Goal: Task Accomplishment & Management: Manage account settings

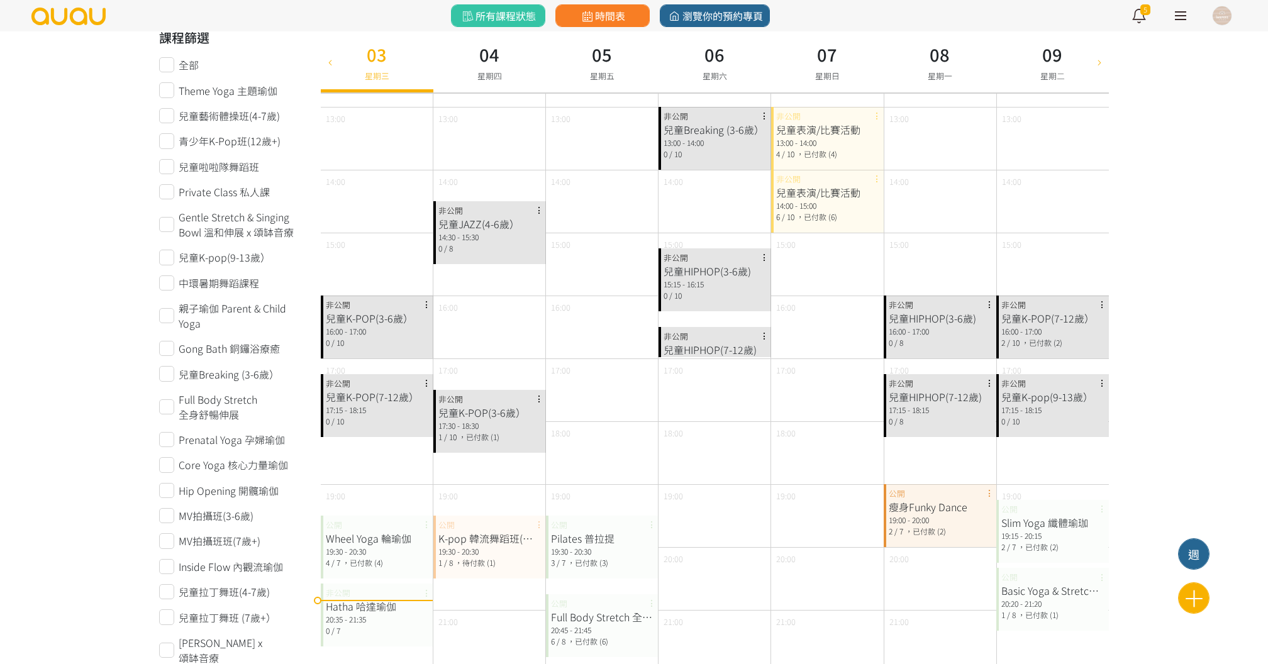
scroll to position [338, 0]
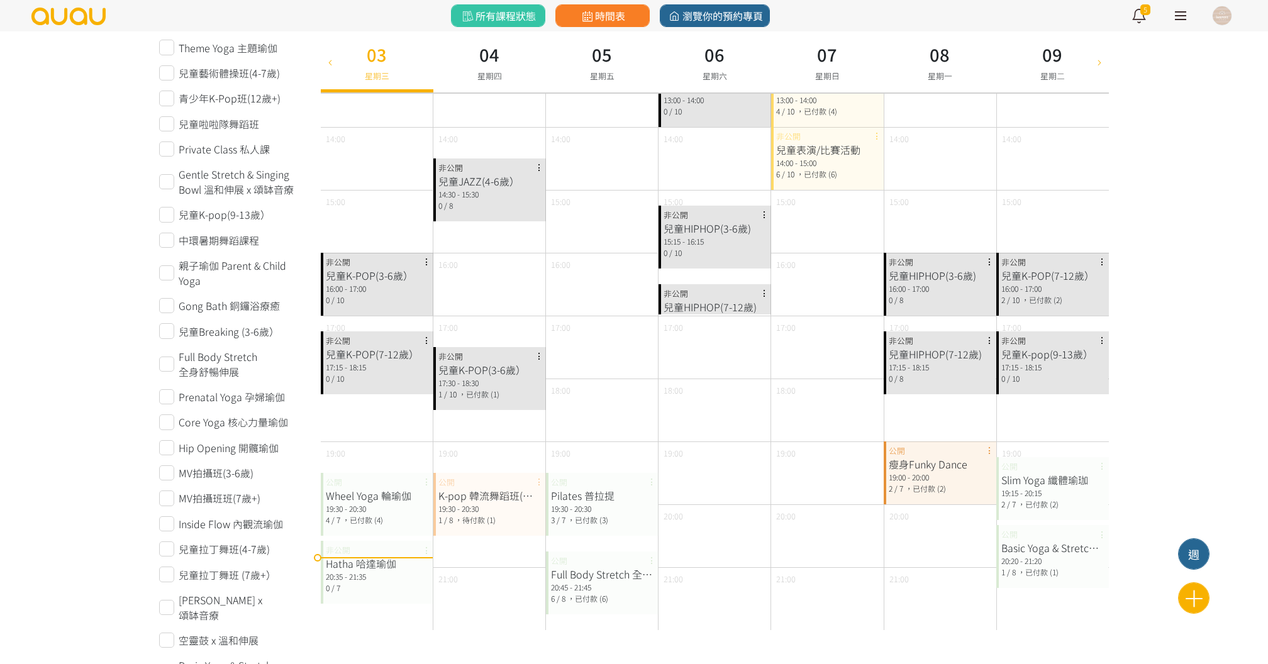
click at [921, 483] on span "，已付款 (2)" at bounding box center [925, 488] width 41 height 11
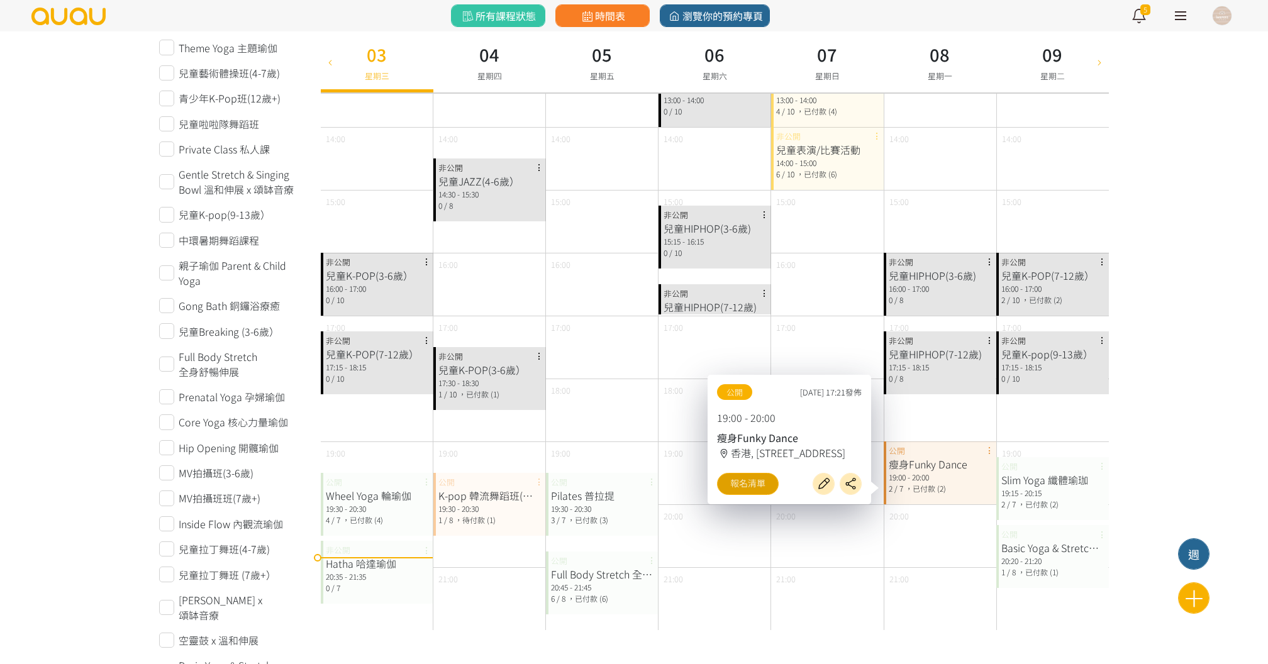
click at [751, 482] on link "報名清單" at bounding box center [748, 484] width 62 height 22
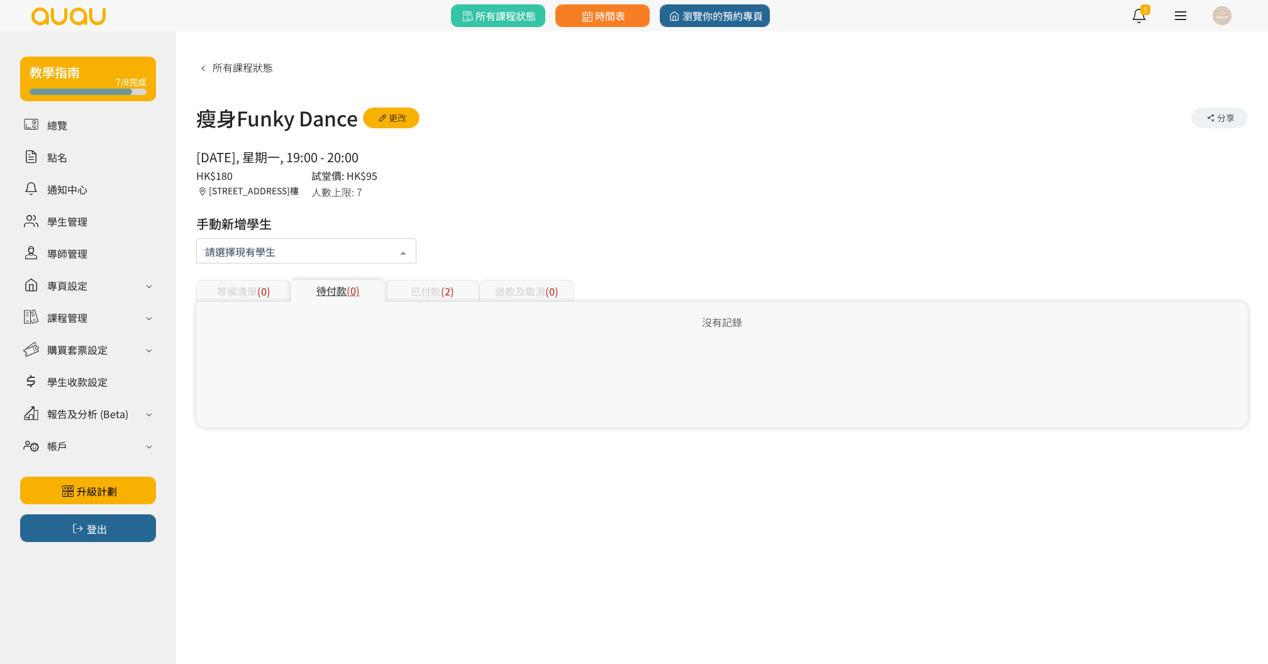
click at [338, 248] on div at bounding box center [306, 250] width 220 height 25
click at [370, 252] on div at bounding box center [306, 250] width 220 height 25
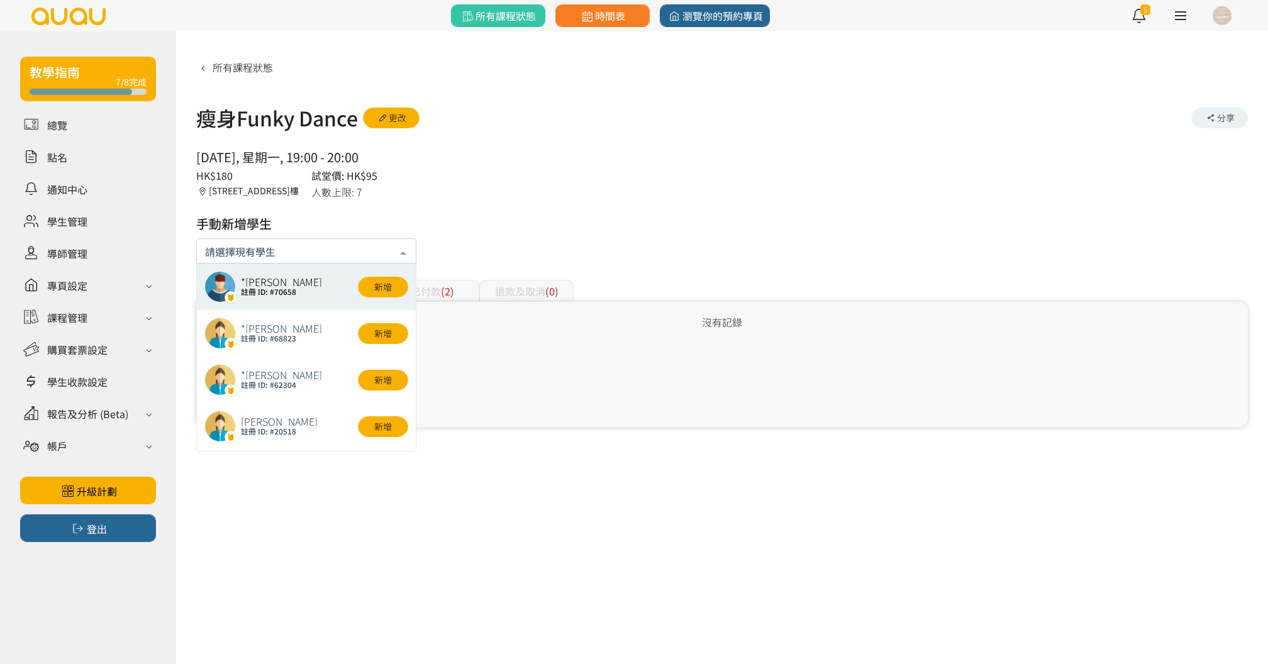
paste input "[EMAIL_ADDRESS][DOMAIN_NAME]"
type input "[EMAIL_ADDRESS][DOMAIN_NAME]"
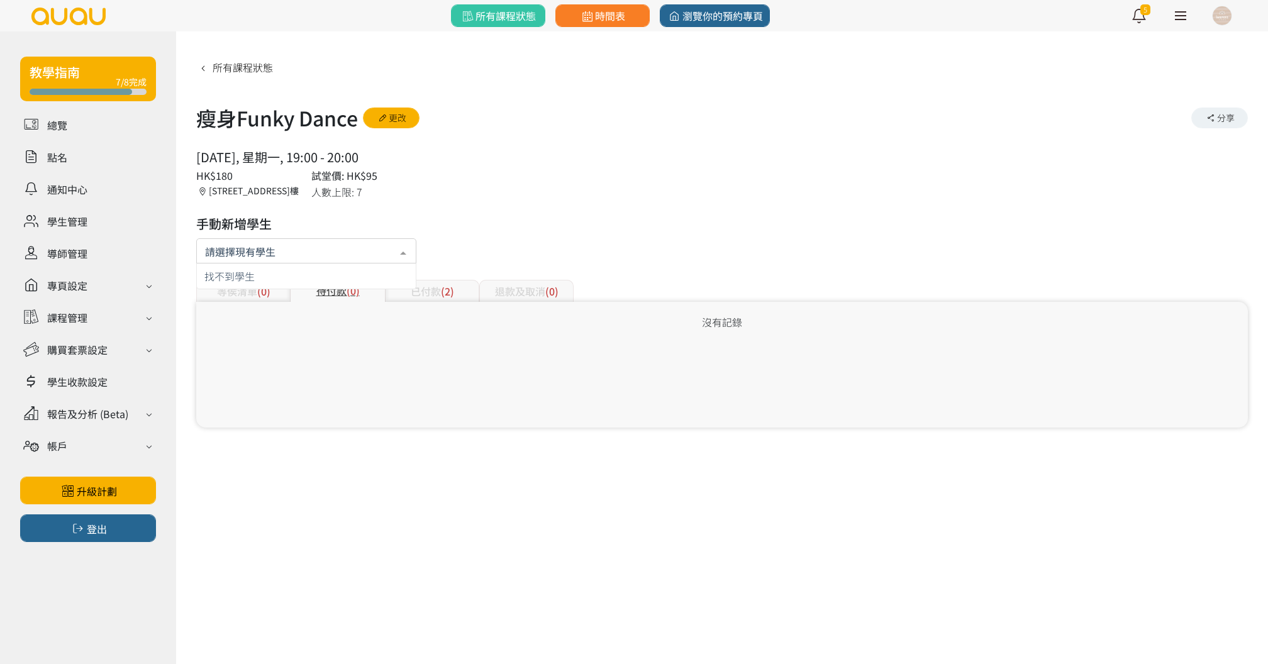
click at [438, 326] on div "所有課程狀態 瘦身Funky Dance 更改 分享 [DATE], 星期一, 19:00 - 20:00 人數上限: 7 HK$180 試堂價: HK$95…" at bounding box center [721, 242] width 1051 height 371
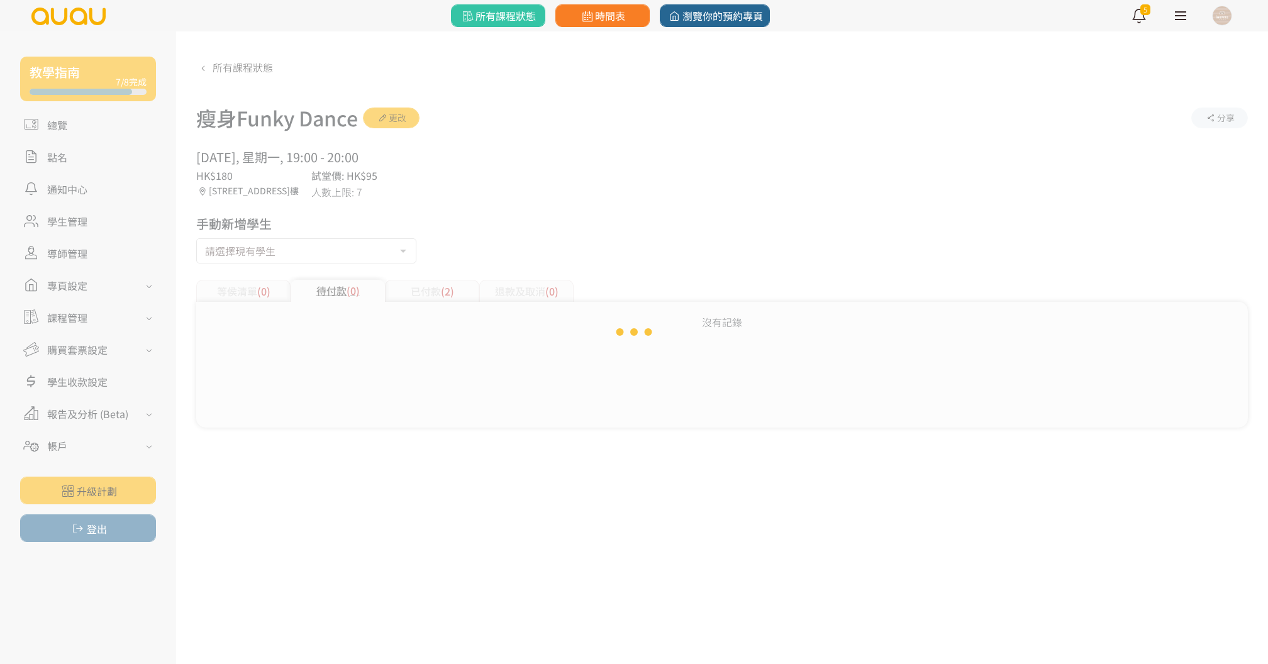
click at [438, 282] on div "Loading" at bounding box center [634, 332] width 1268 height 664
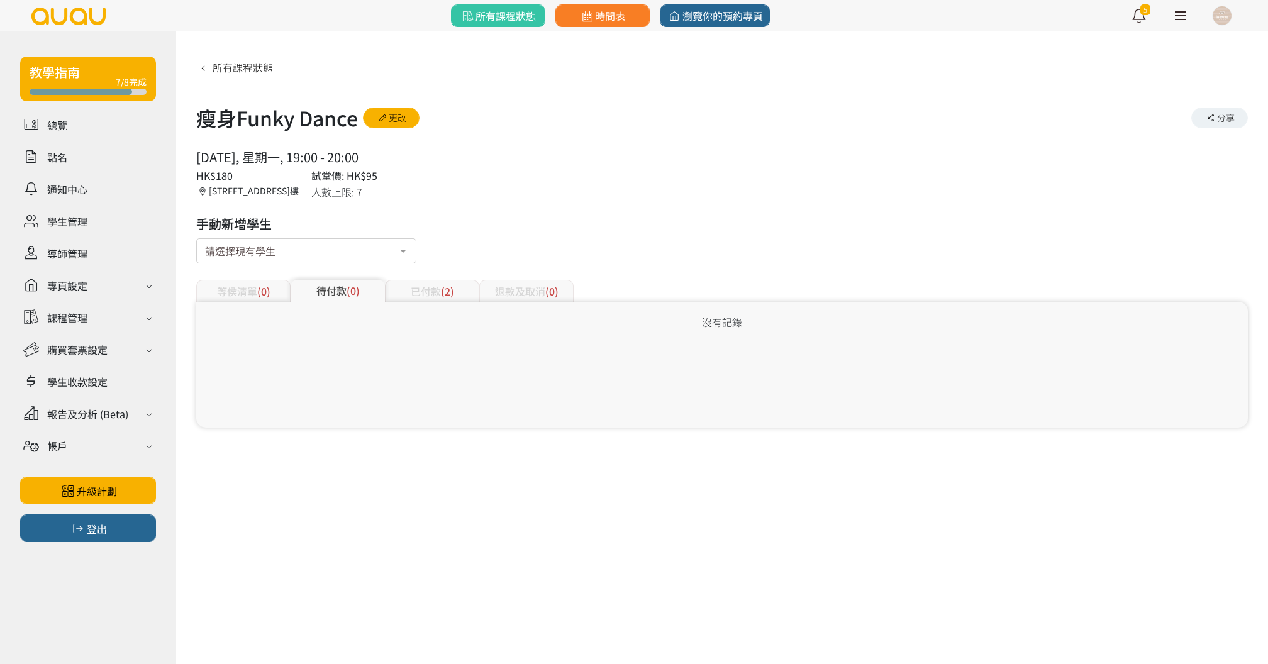
click at [433, 290] on div "已付款 (2)" at bounding box center [432, 291] width 94 height 22
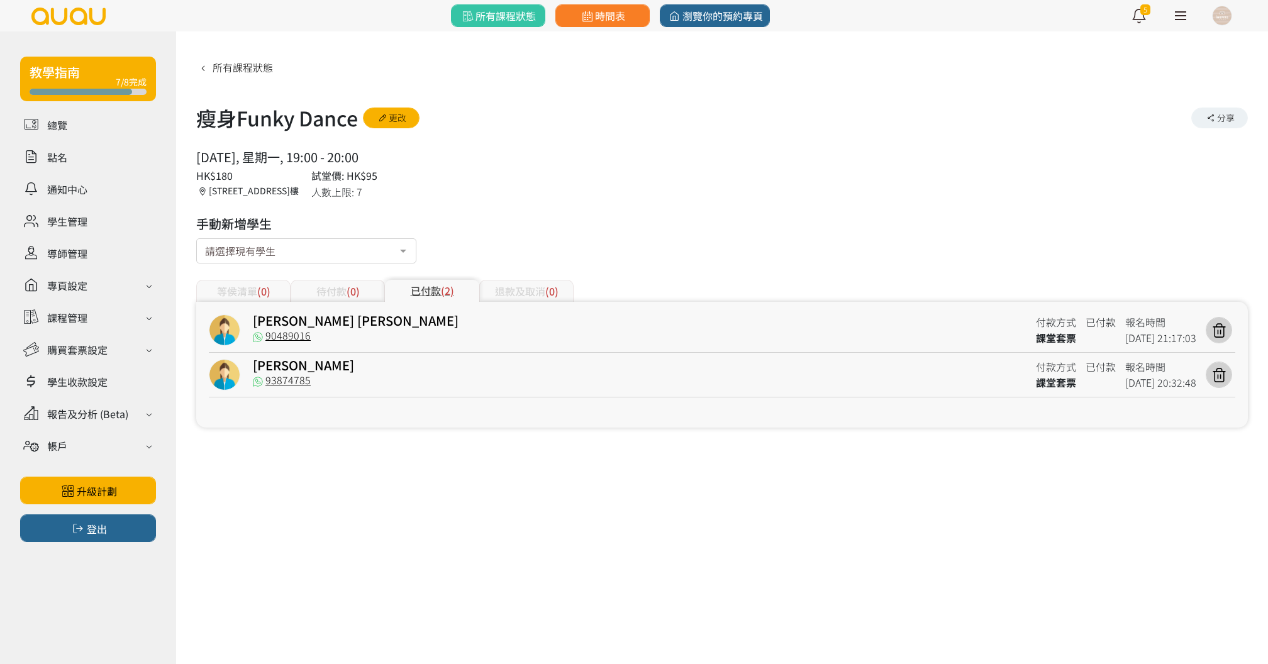
copy div "瘦身Funky Dance 更改 分享 [DATE], 星期一, 19:00 - 20:00"
drag, startPoint x: 192, startPoint y: 108, endPoint x: 399, endPoint y: 162, distance: 213.7
click at [399, 162] on div "所有課程狀態 瘦身Funky Dance 更改 分享 [DATE], 星期一, 19:00 - 20:00 人數上限: 7 HK$180 試堂價: HK$95…" at bounding box center [722, 238] width 1092 height 415
